Goal: Information Seeking & Learning: Learn about a topic

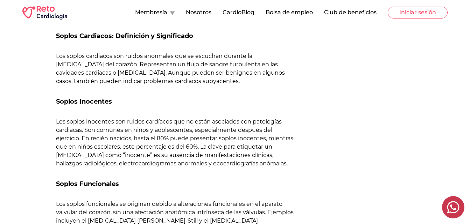
scroll to position [294, 0]
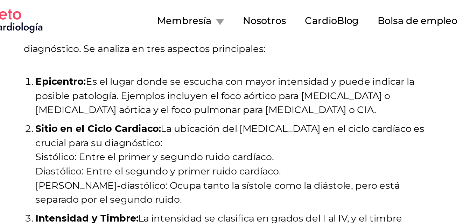
scroll to position [633, 0]
